Goal: Task Accomplishment & Management: Complete application form

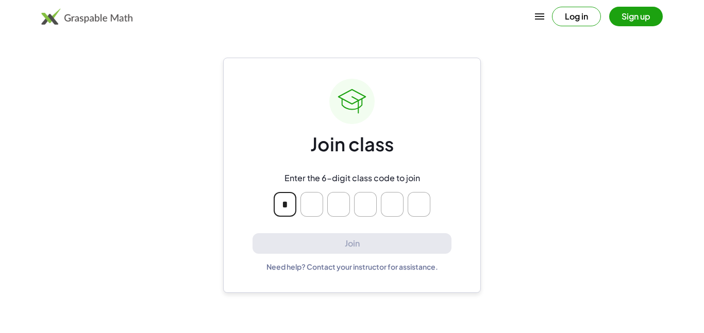
type input "*"
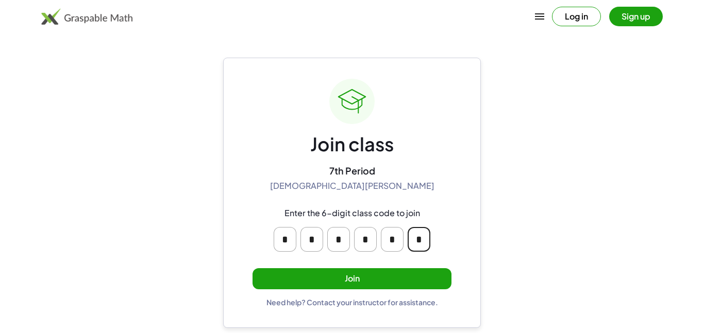
type input "*"
click at [345, 275] on button "Join" at bounding box center [352, 279] width 199 height 21
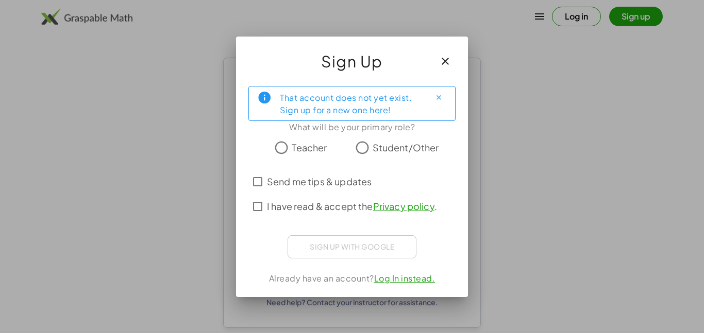
click at [313, 153] on span "Teacher" at bounding box center [309, 148] width 35 height 14
